Goal: Information Seeking & Learning: Learn about a topic

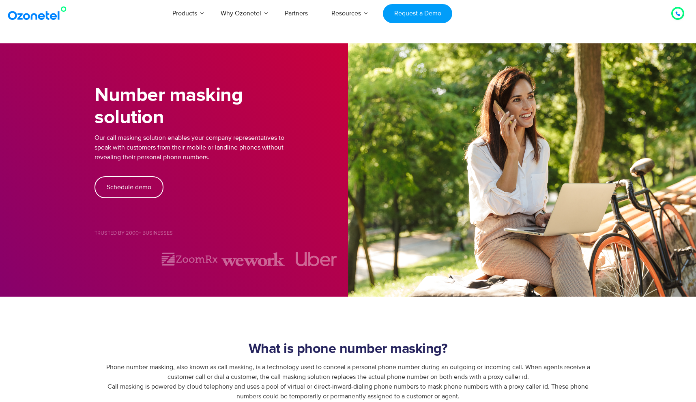
select select "*****"
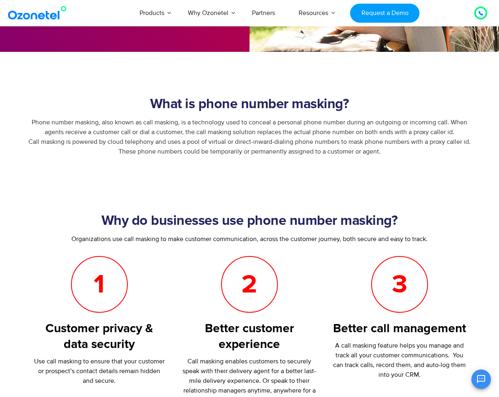
scroll to position [1224, 0]
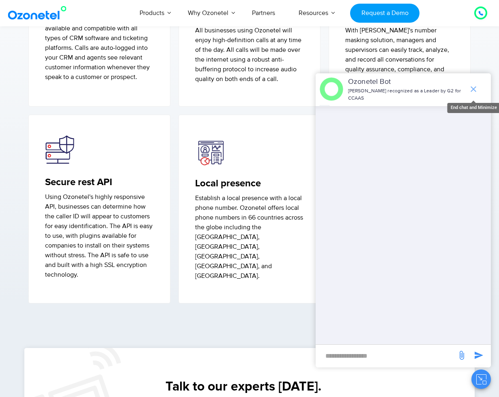
click at [473, 93] on icon "end chat or minimize" at bounding box center [473, 89] width 10 height 10
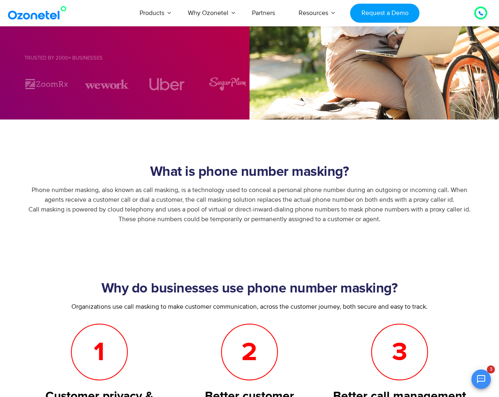
scroll to position [179, 0]
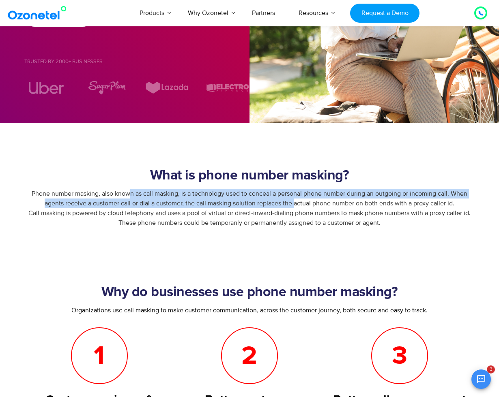
drag, startPoint x: 131, startPoint y: 192, endPoint x: 295, endPoint y: 206, distance: 164.8
click at [295, 206] on span "Phone number masking, also known as call masking, is a technology used to conce…" at bounding box center [249, 208] width 442 height 37
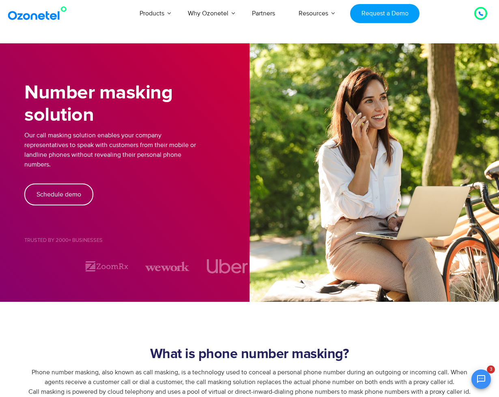
scroll to position [4, 0]
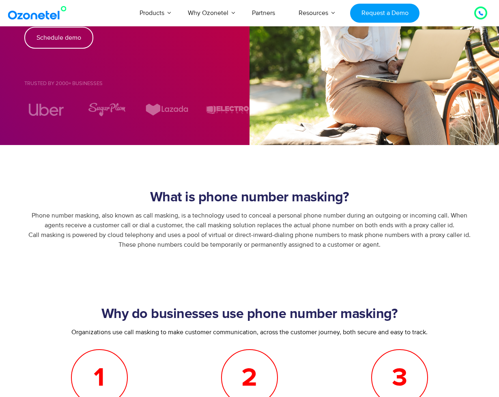
scroll to position [175, 0]
